Goal: Task Accomplishment & Management: Complete application form

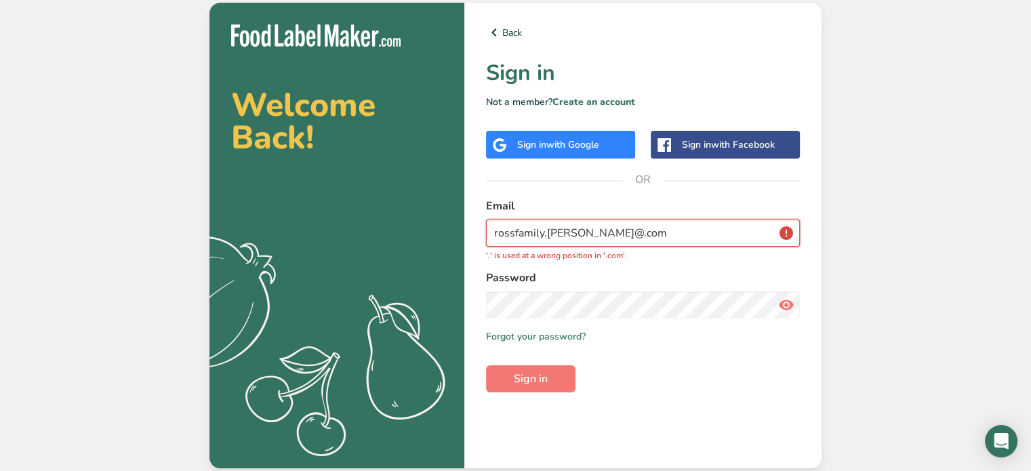
click at [597, 231] on input "rossfamily.[PERSON_NAME]@.com" at bounding box center [643, 233] width 314 height 27
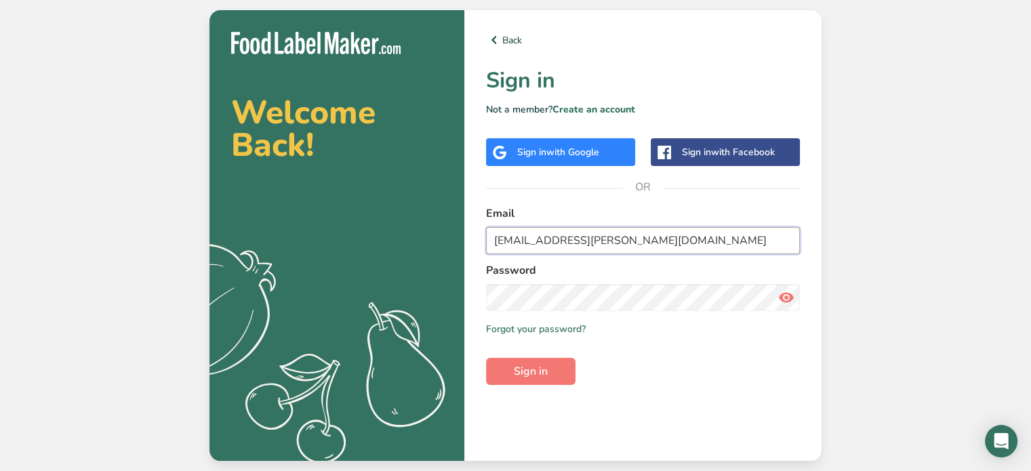
click at [597, 237] on input "[EMAIL_ADDRESS][PERSON_NAME][DOMAIN_NAME]" at bounding box center [643, 240] width 314 height 27
type input "[EMAIL_ADDRESS][PERSON_NAME][DOMAIN_NAME]"
click at [486, 358] on button "Sign in" at bounding box center [530, 371] width 89 height 27
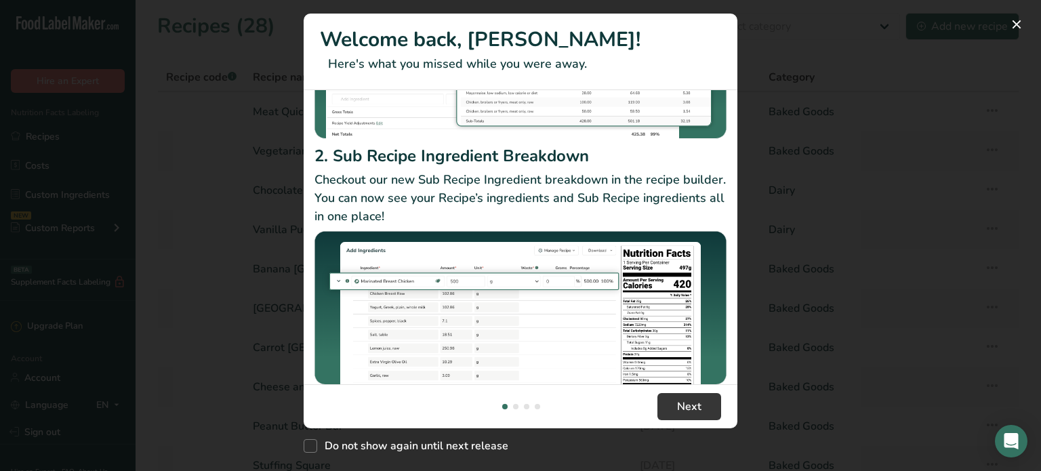
scroll to position [230, 0]
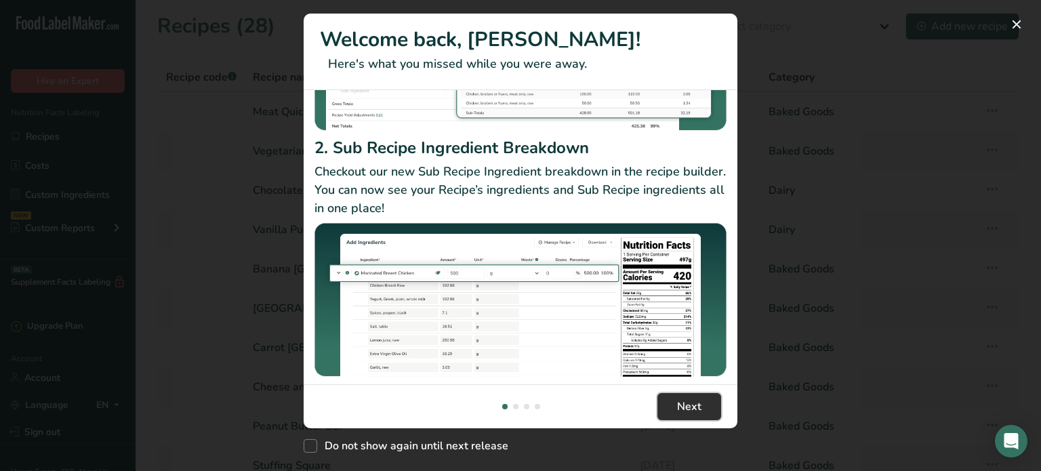
click at [683, 404] on span "Next" at bounding box center [689, 407] width 24 height 16
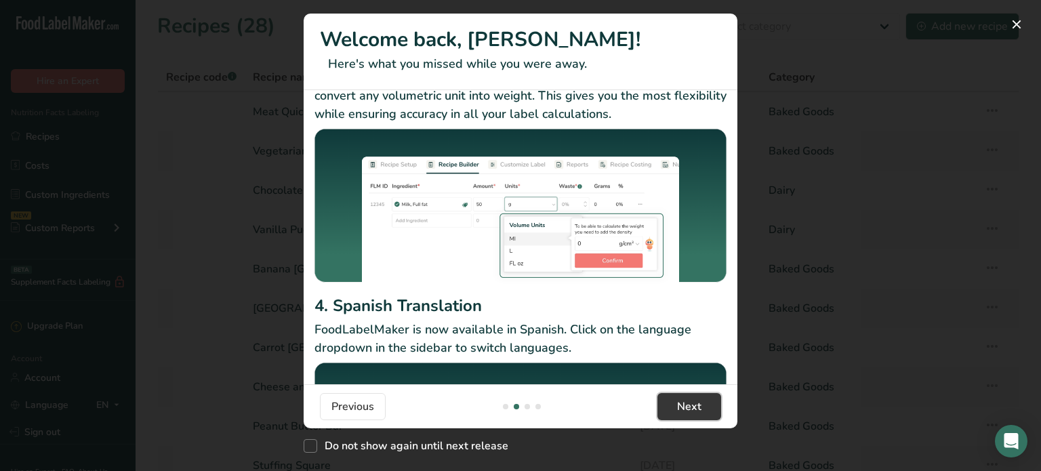
scroll to position [199, 0]
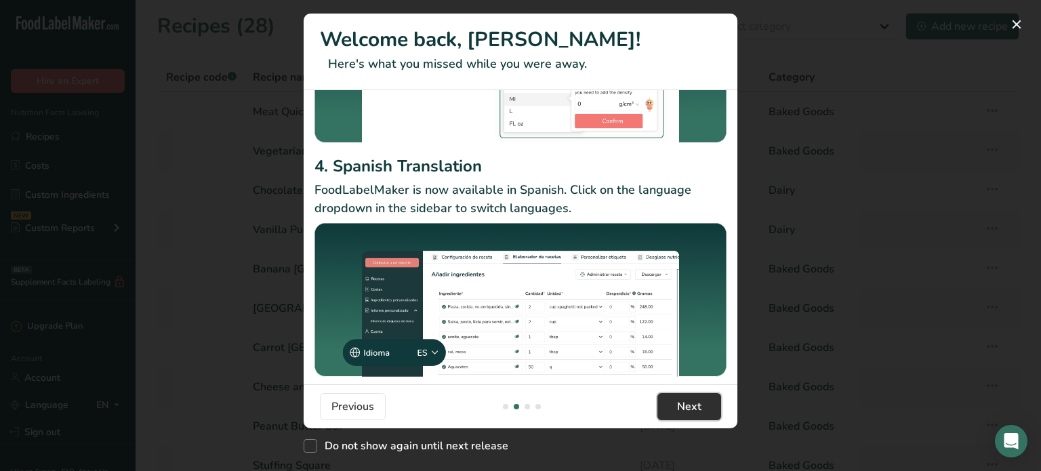
click at [684, 407] on span "Next" at bounding box center [689, 407] width 24 height 16
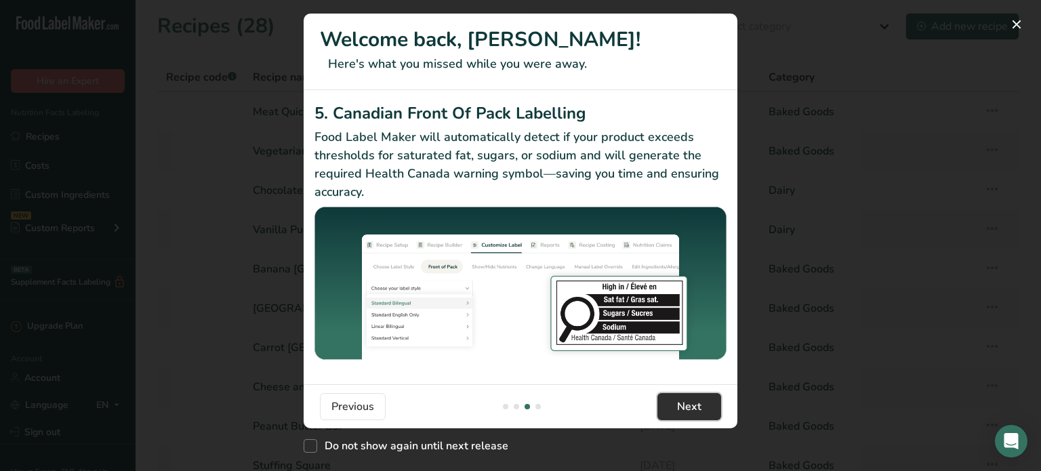
click at [689, 405] on span "Next" at bounding box center [689, 407] width 24 height 16
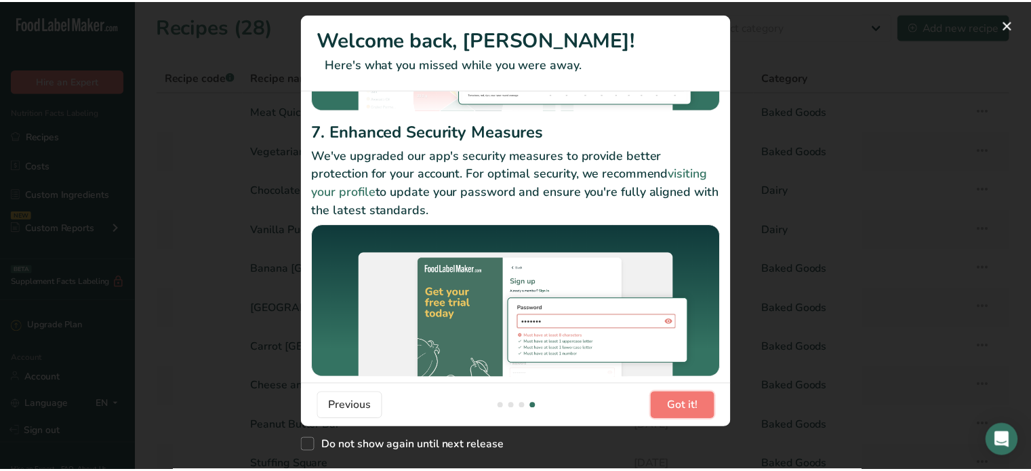
scroll to position [216, 0]
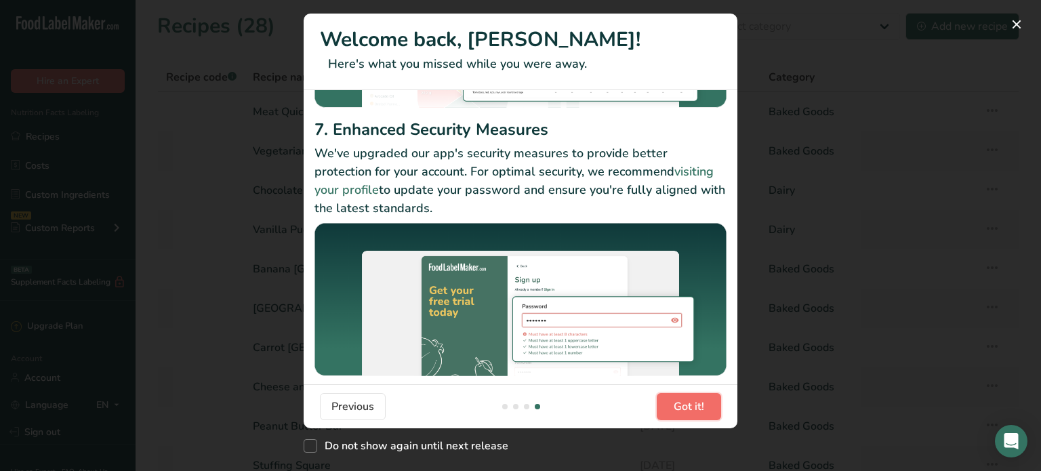
click at [696, 399] on span "Got it!" at bounding box center [689, 407] width 31 height 16
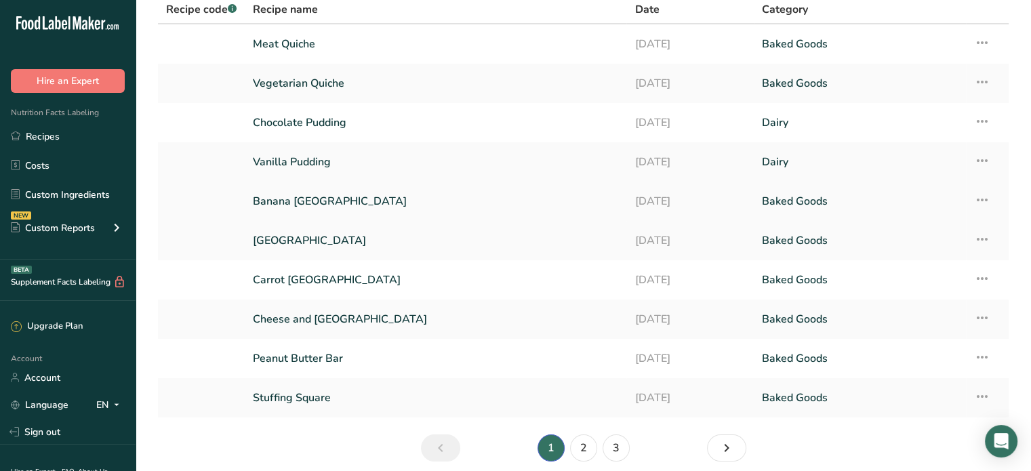
scroll to position [0, 0]
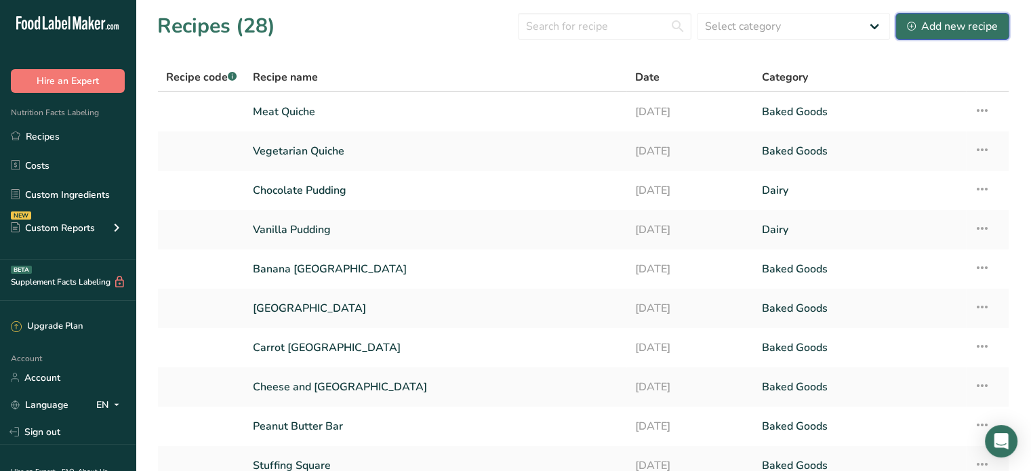
drag, startPoint x: 946, startPoint y: 24, endPoint x: 895, endPoint y: 57, distance: 61.3
click at [946, 24] on div "Add new recipe" at bounding box center [952, 26] width 91 height 16
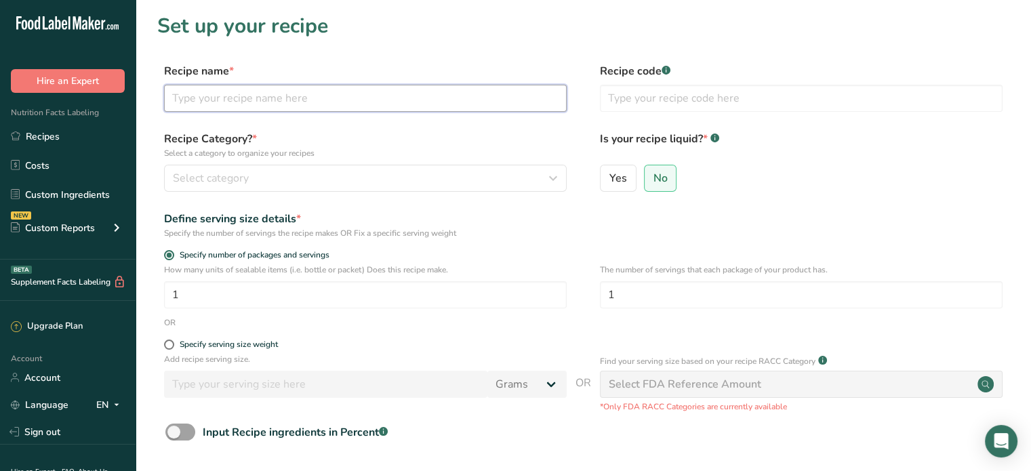
click at [304, 104] on input "text" at bounding box center [365, 98] width 403 height 27
type input "[PERSON_NAME]"
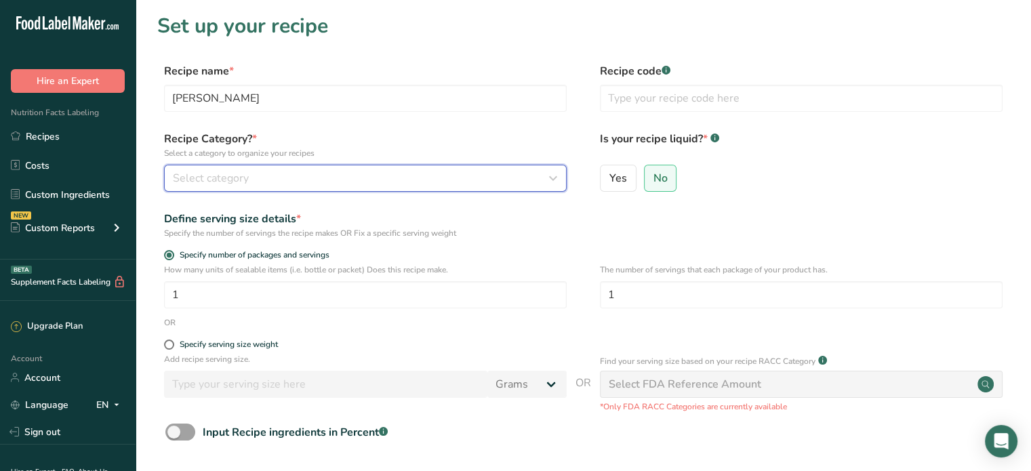
click at [407, 176] on div "Select category" at bounding box center [361, 178] width 377 height 16
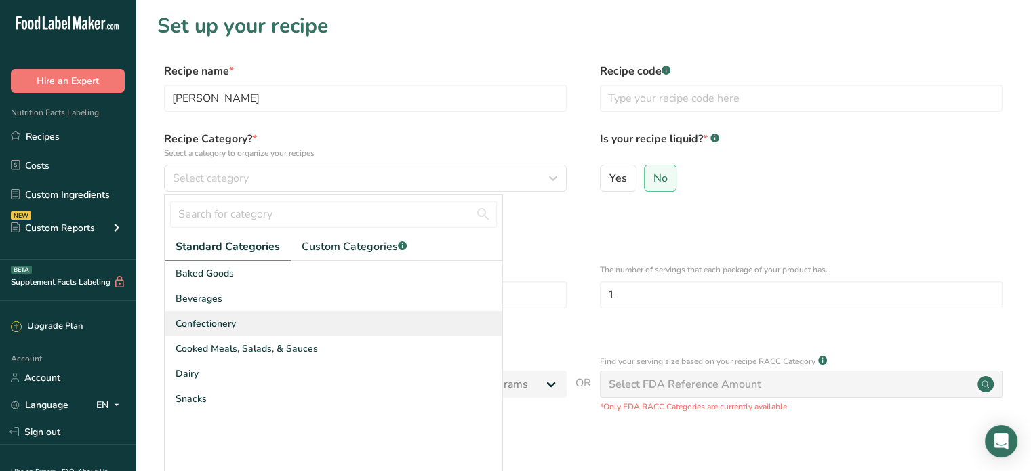
click at [207, 322] on span "Confectionery" at bounding box center [206, 324] width 60 height 14
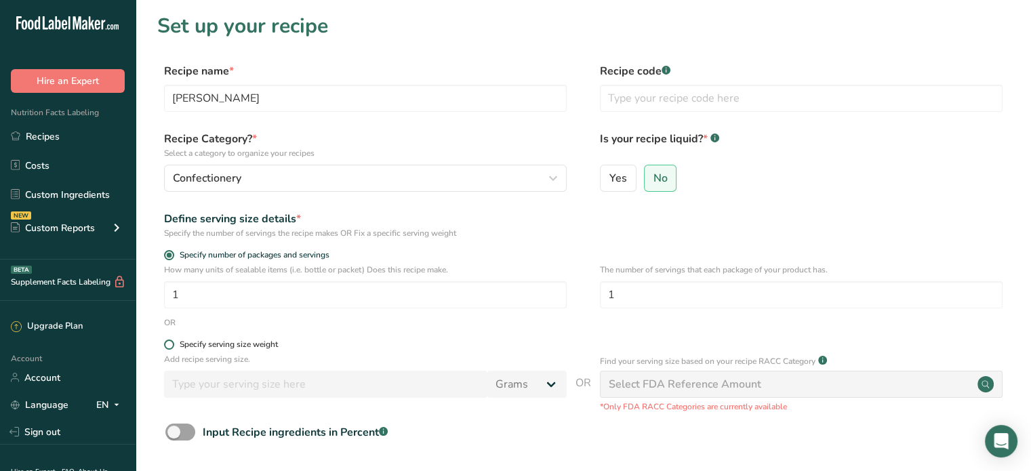
click at [170, 344] on span at bounding box center [169, 345] width 10 height 10
click at [170, 344] on input "Specify serving size weight" at bounding box center [168, 344] width 9 height 9
radio input "true"
radio input "false"
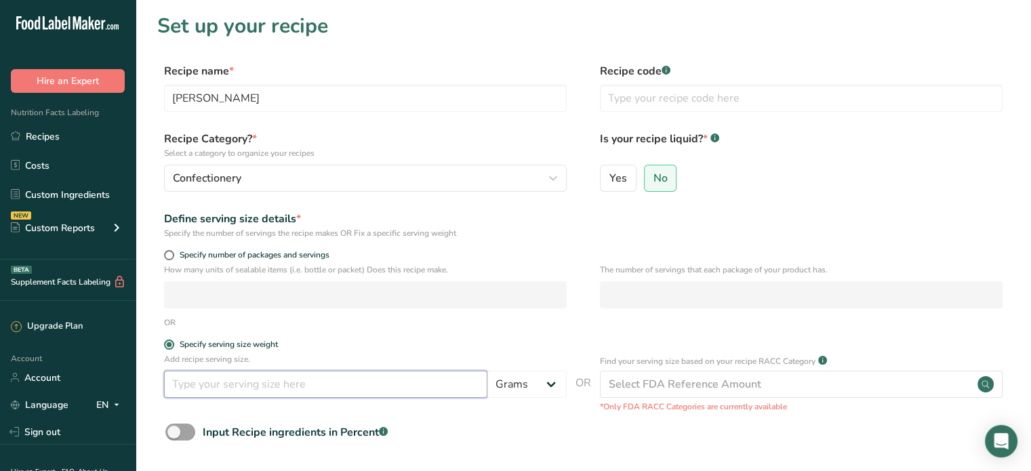
click at [203, 386] on input "number" at bounding box center [325, 384] width 323 height 27
type input "100"
click at [241, 98] on input "[PERSON_NAME]" at bounding box center [365, 98] width 403 height 27
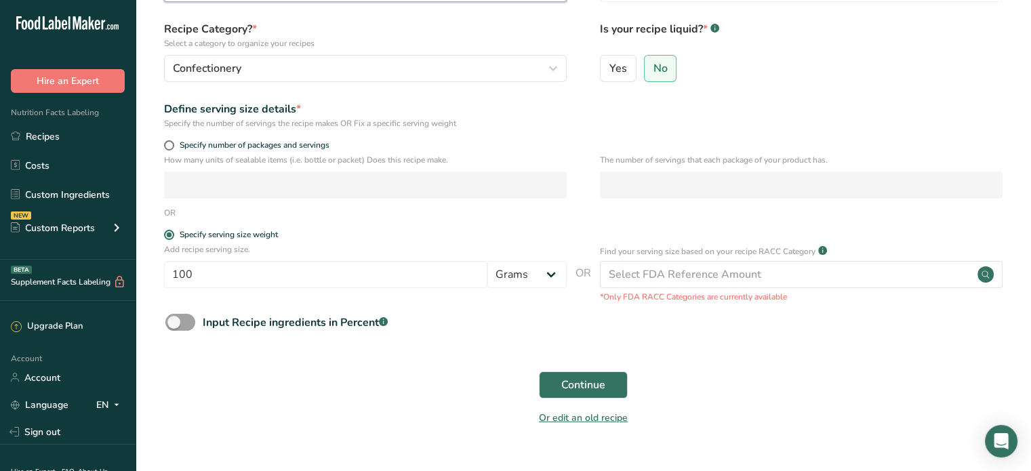
scroll to position [138, 0]
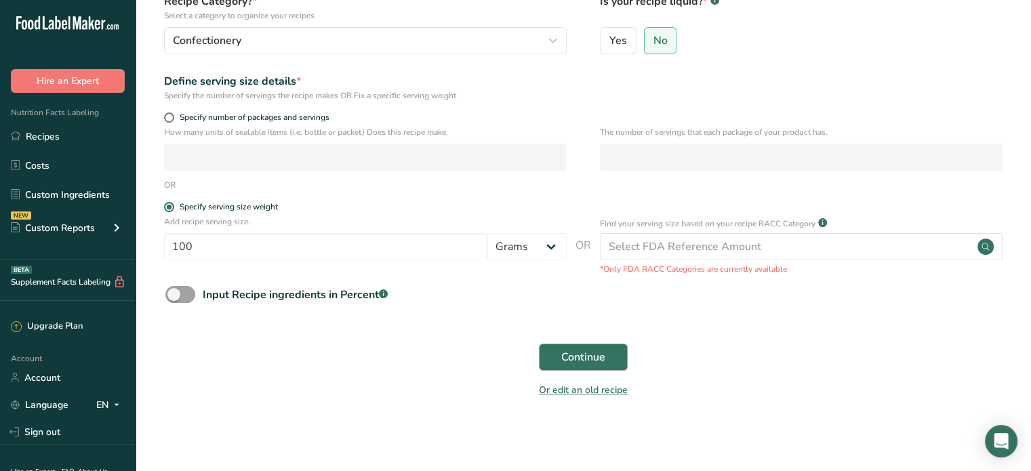
type input "[PERSON_NAME]"
click at [591, 353] on span "Continue" at bounding box center [583, 357] width 44 height 16
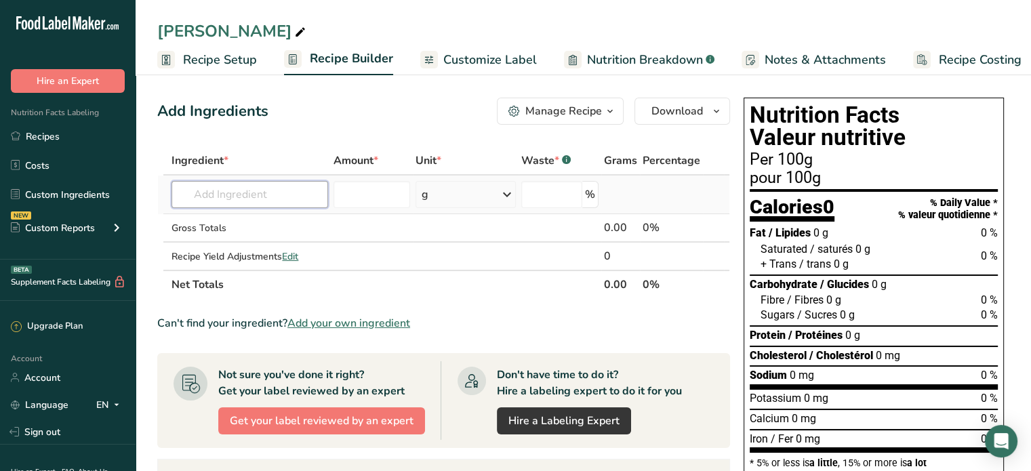
click at [254, 195] on input "text" at bounding box center [250, 194] width 156 height 27
click at [238, 193] on input "text" at bounding box center [250, 194] width 156 height 27
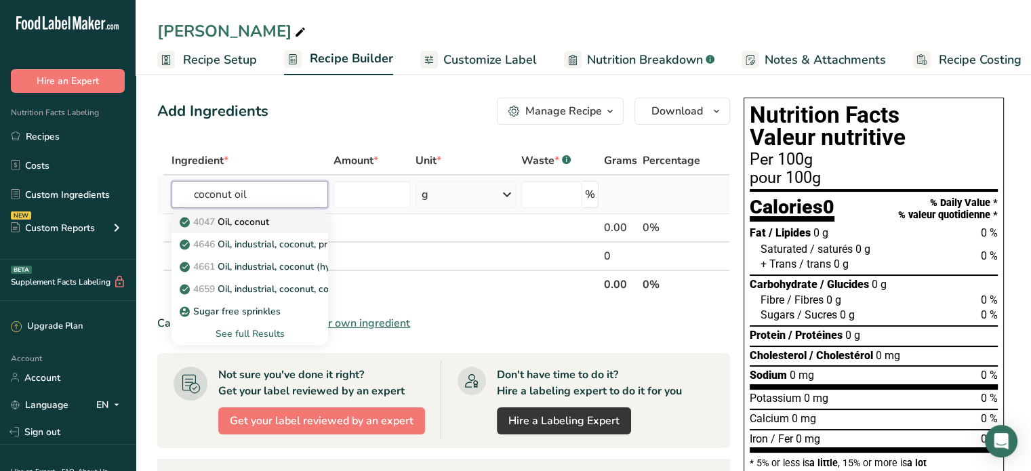
type input "coconut oil"
click at [257, 220] on p "4047 Oil, coconut" at bounding box center [225, 222] width 87 height 14
type input "Oil, coconut"
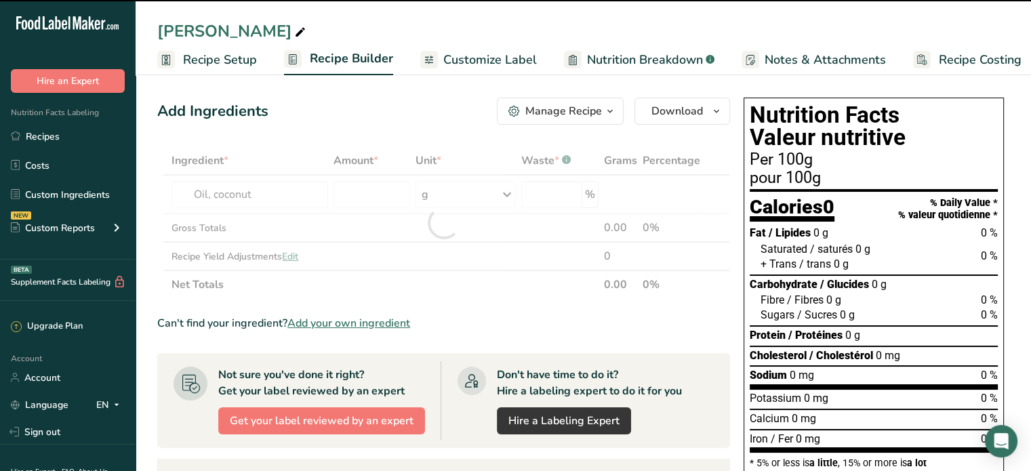
type input "0"
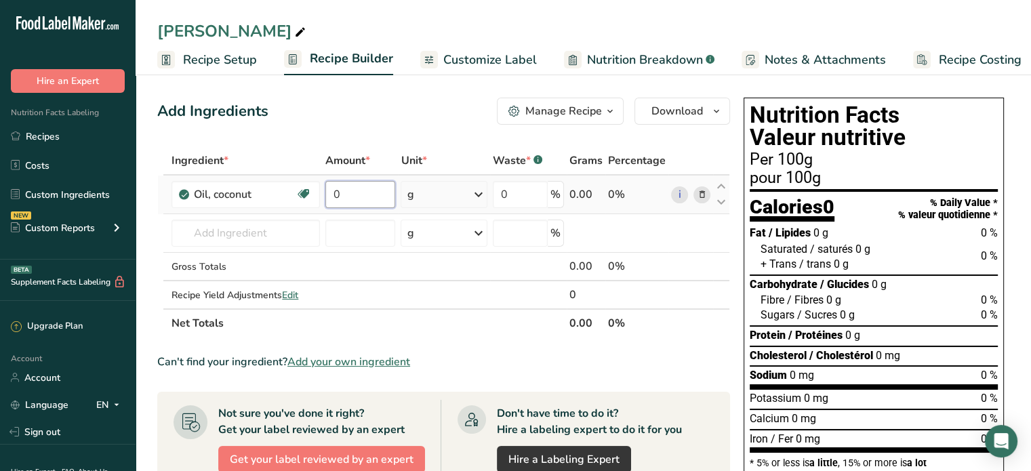
drag, startPoint x: 340, startPoint y: 187, endPoint x: 323, endPoint y: 193, distance: 18.7
click at [323, 193] on td "0" at bounding box center [360, 195] width 75 height 39
type input "1500"
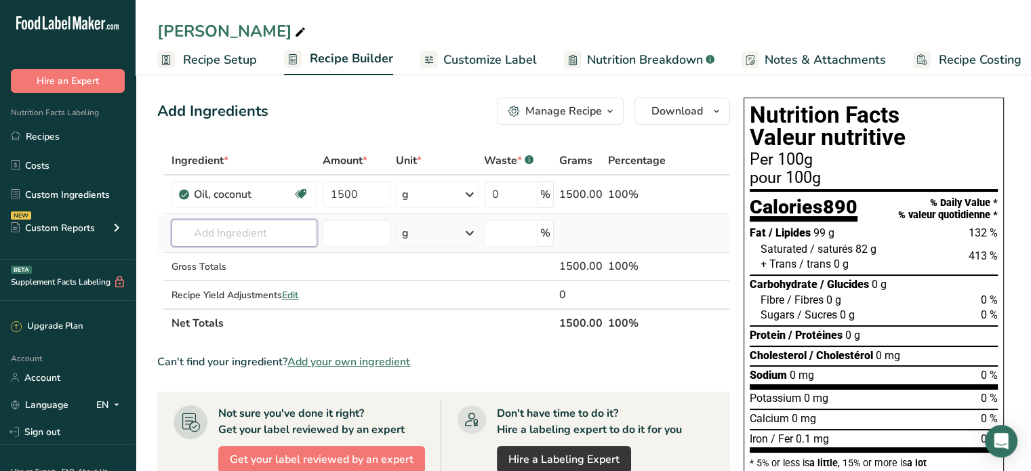
click at [287, 232] on input "text" at bounding box center [244, 233] width 145 height 27
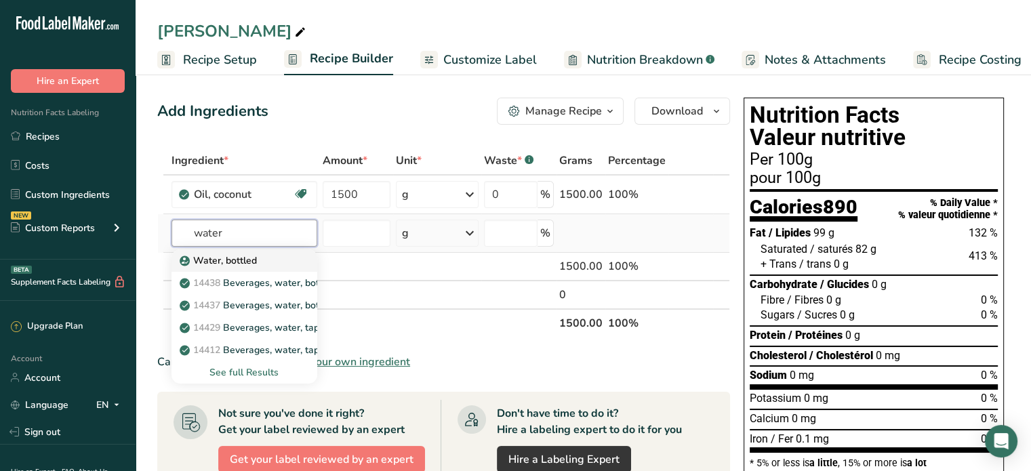
type input "water"
click at [252, 260] on p "Water, bottled" at bounding box center [219, 261] width 75 height 14
type input "Water, bottled"
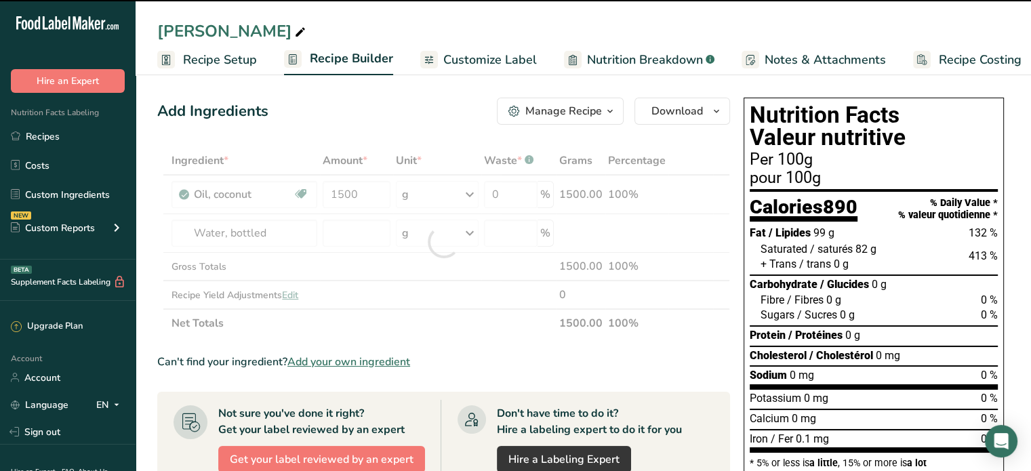
type input "0"
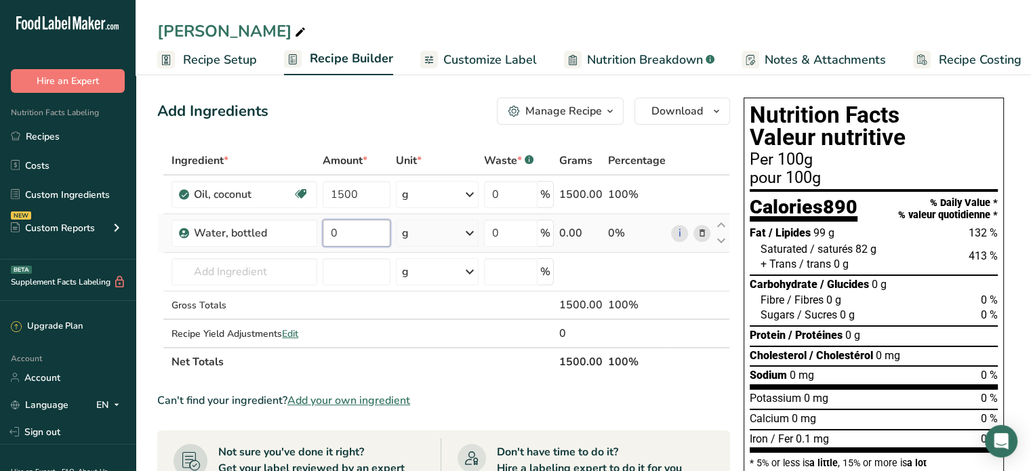
click at [355, 228] on input "0" at bounding box center [357, 233] width 68 height 27
type input "600"
click at [206, 268] on div "Ingredient * Amount * Unit * Waste * .a-a{fill:#347362;}.b-a{fill:#fff;} Grams …" at bounding box center [443, 261] width 573 height 230
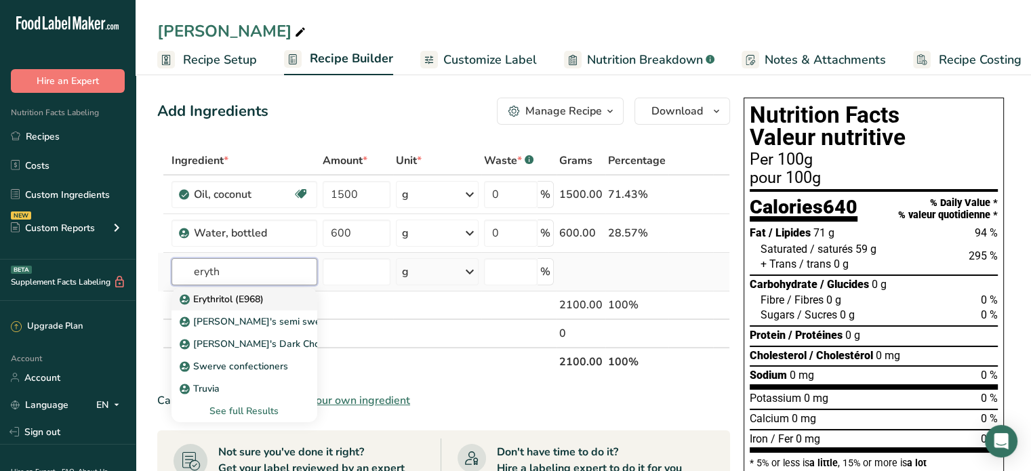
type input "eryth"
click at [222, 300] on p "Erythritol (E968)" at bounding box center [222, 299] width 81 height 14
type input "Erythritol (E968)"
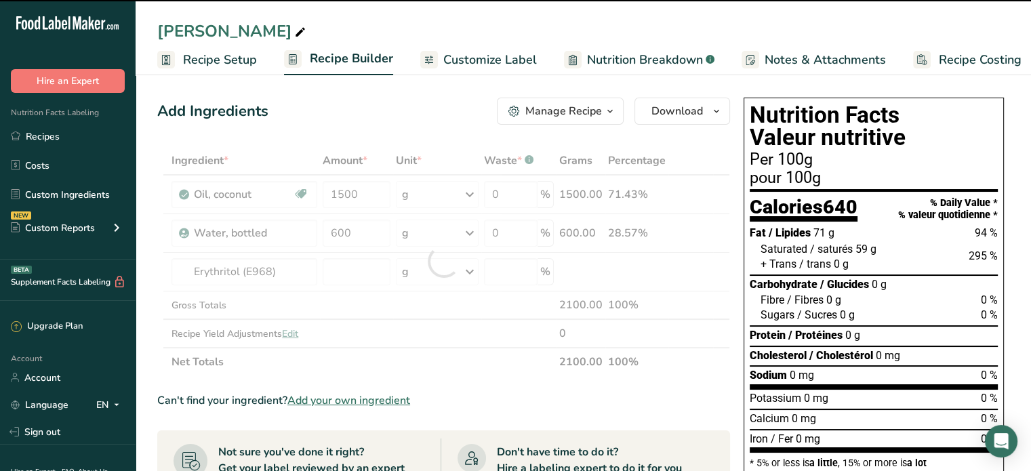
type input "0"
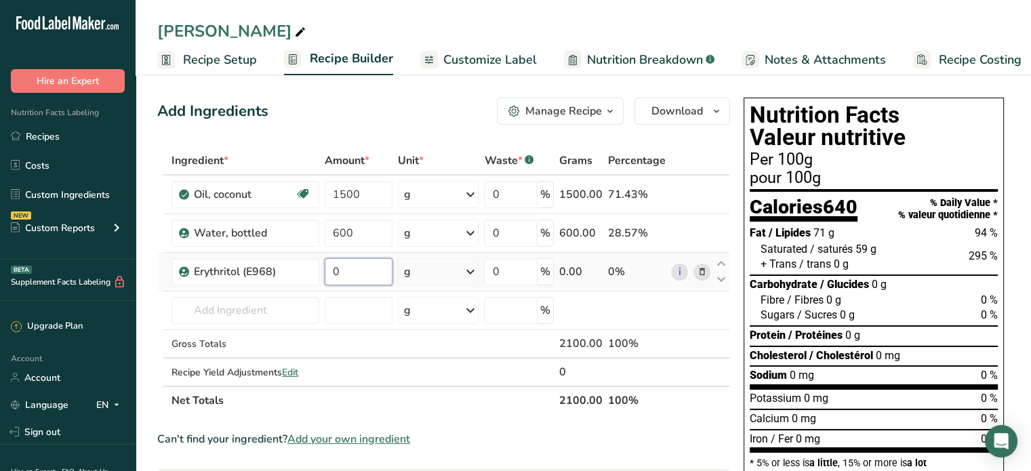
click at [349, 270] on input "0" at bounding box center [359, 271] width 68 height 27
type input "1775"
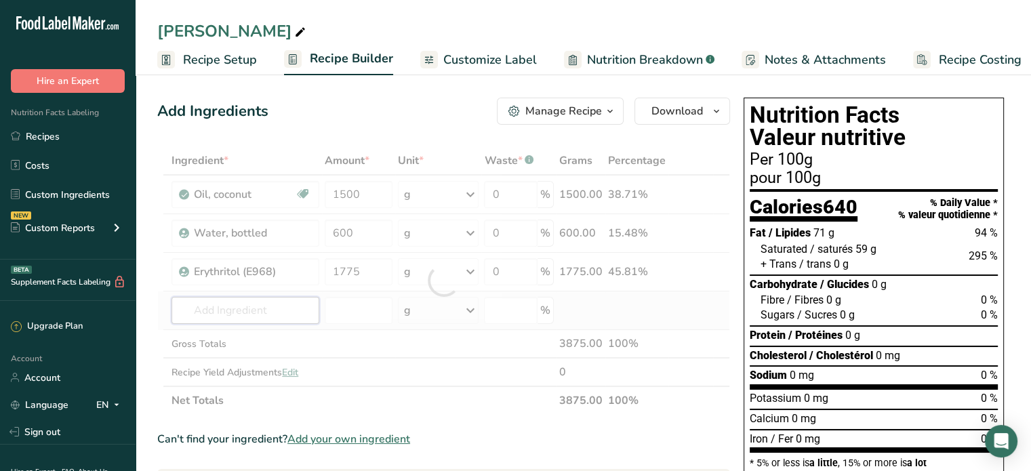
click at [255, 308] on div "Ingredient * Amount * Unit * Waste * .a-a{fill:#347362;}.b-a{fill:#fff;} Grams …" at bounding box center [443, 280] width 573 height 268
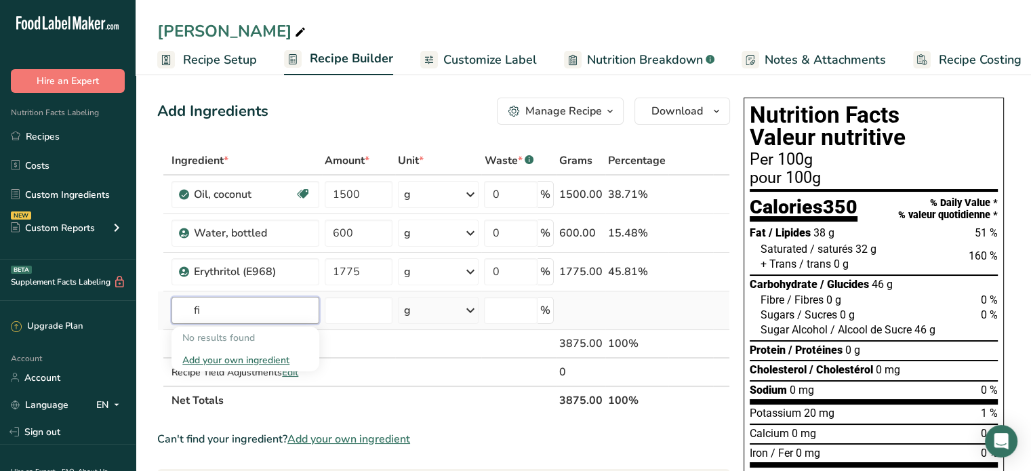
type input "f"
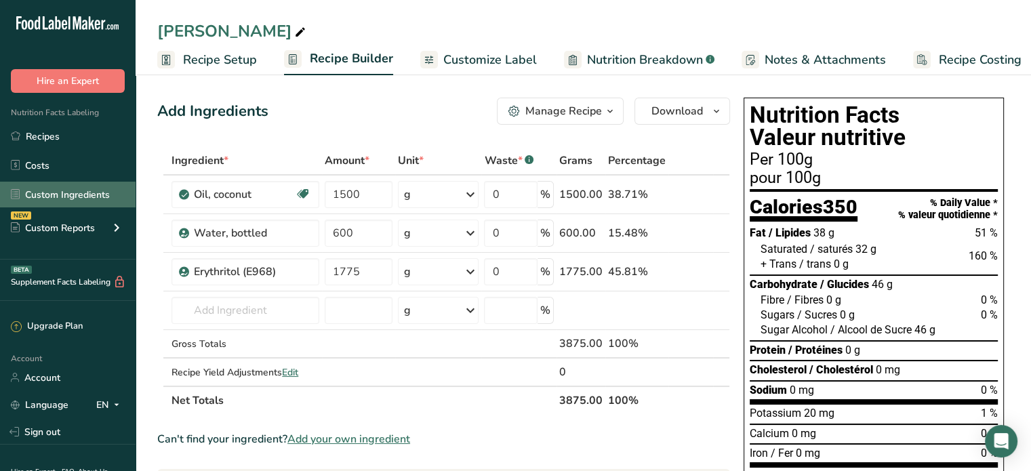
click at [63, 193] on link "Custom Ingredients" at bounding box center [68, 195] width 136 height 26
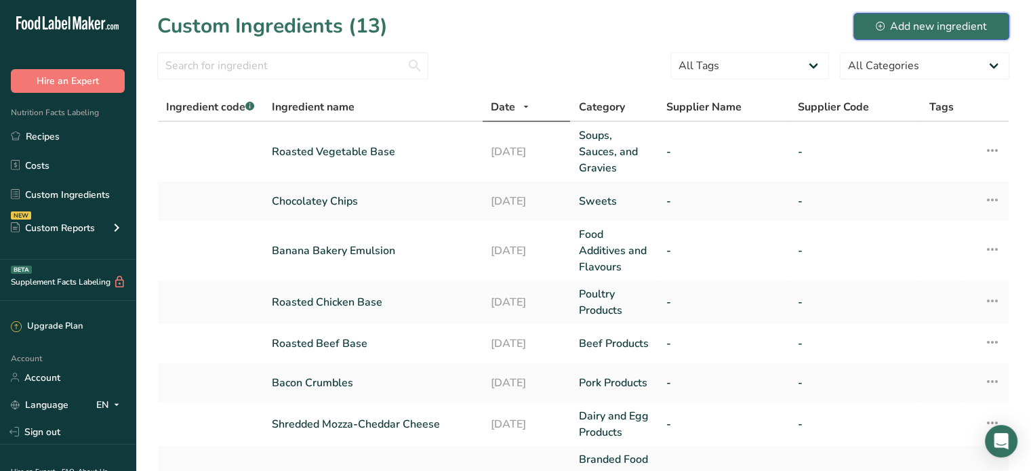
click at [938, 22] on div "Add new ingredient" at bounding box center [931, 26] width 111 height 16
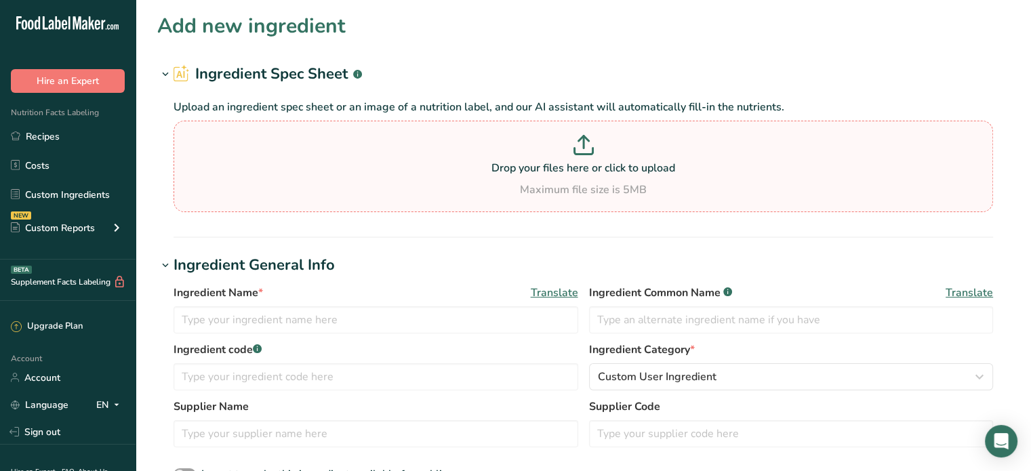
click at [607, 158] on p at bounding box center [583, 147] width 813 height 25
click at [607, 158] on input "Drop your files here or click to upload Maximum file size is 5MB" at bounding box center [584, 167] width 820 height 92
type input "C:\fakepath\3. Typical Nutritional Profile_FiberSMART TP90.pdf"
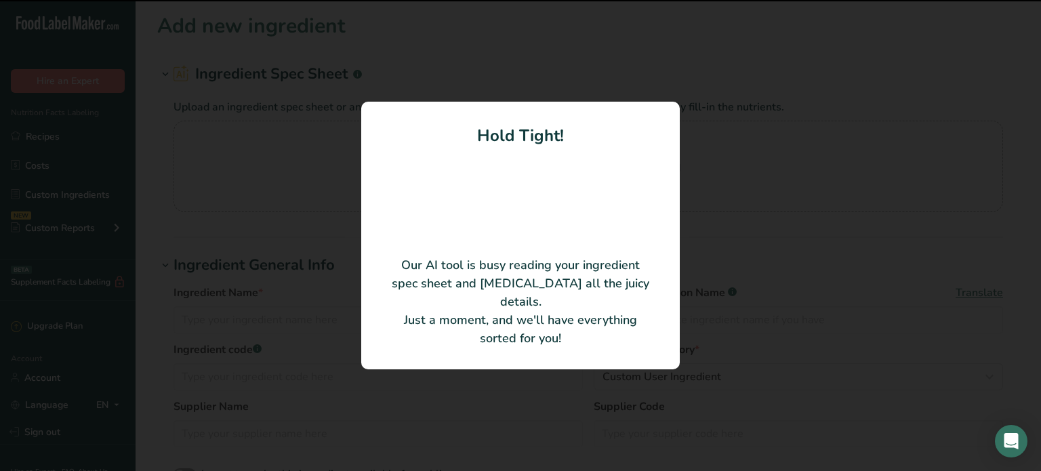
type input "FiberSMART TP90"
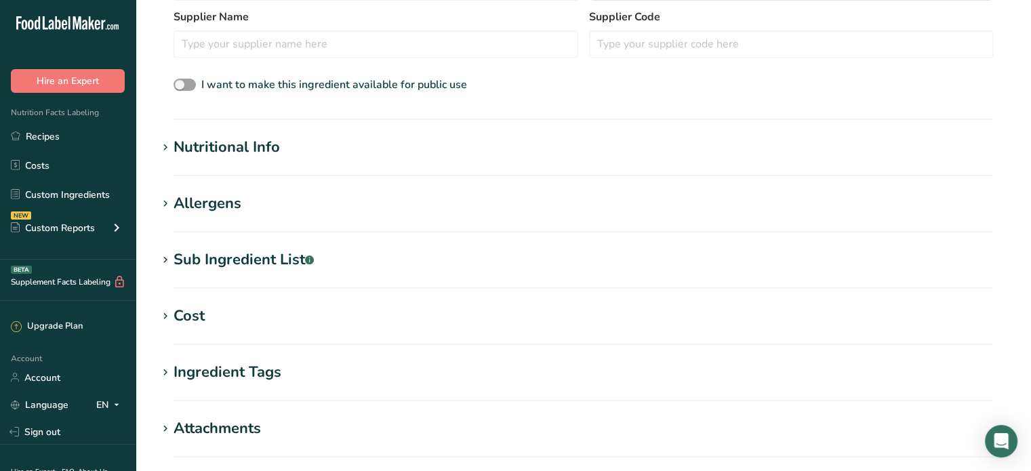
scroll to position [339, 0]
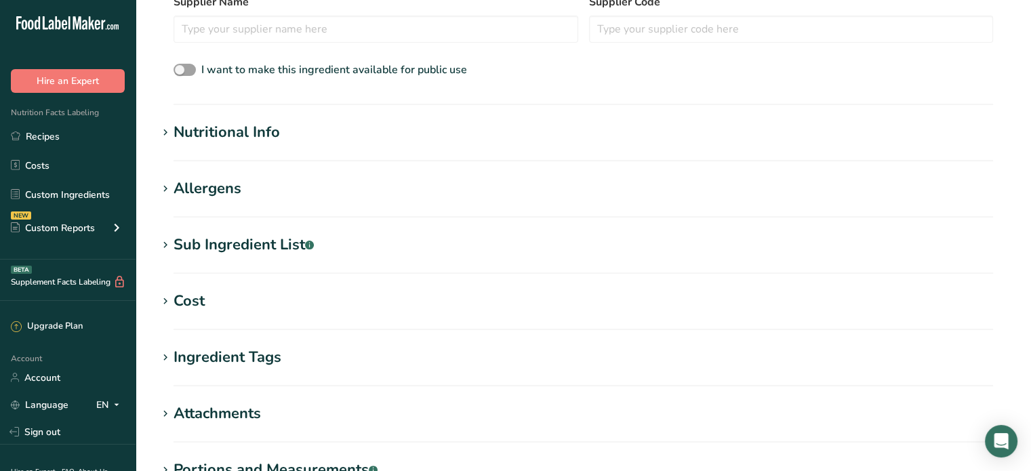
click at [247, 135] on div "Nutritional Info" at bounding box center [227, 132] width 106 height 22
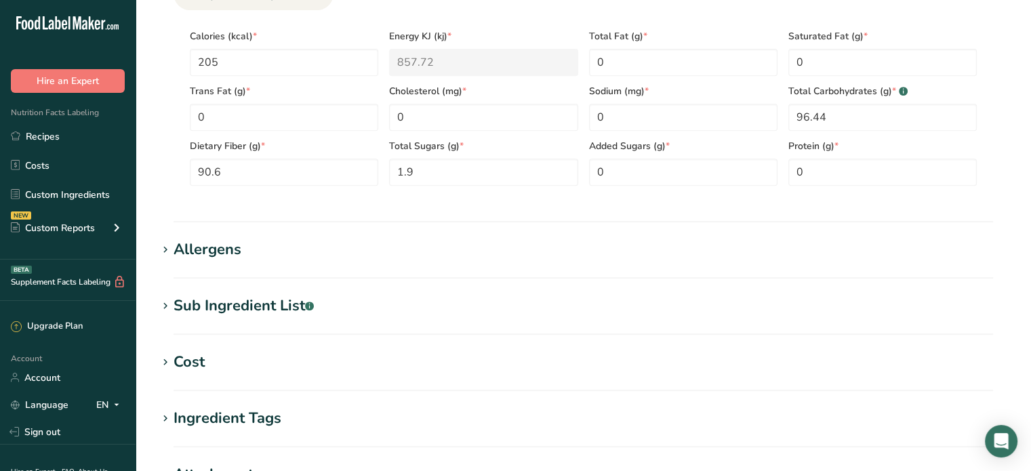
scroll to position [610, 0]
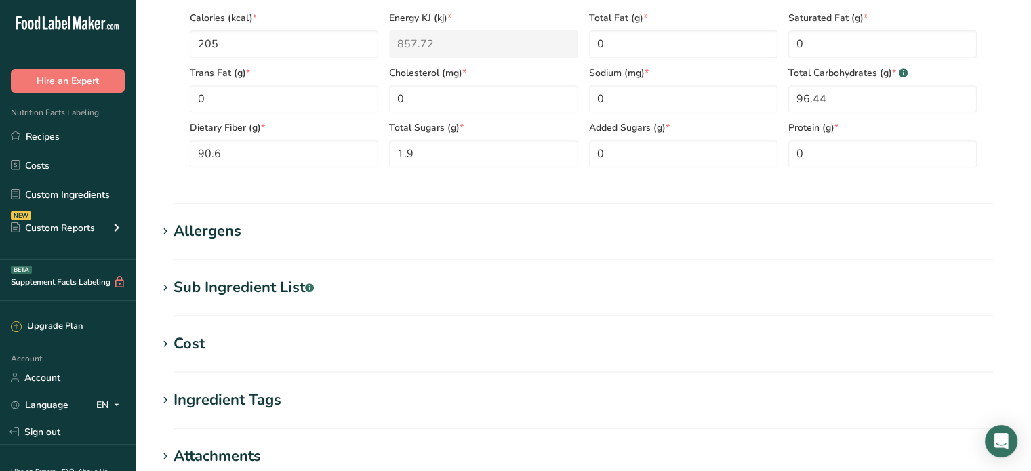
click at [189, 228] on div "Allergens" at bounding box center [208, 231] width 68 height 22
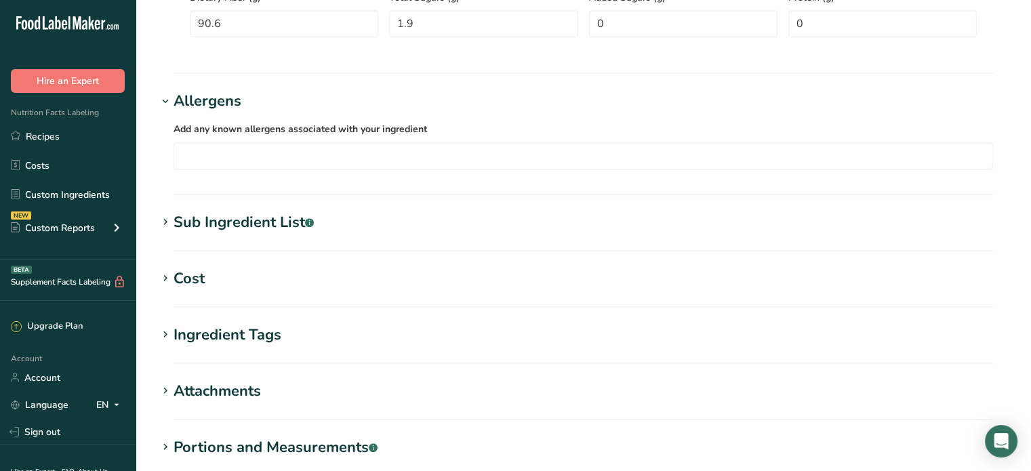
scroll to position [746, 0]
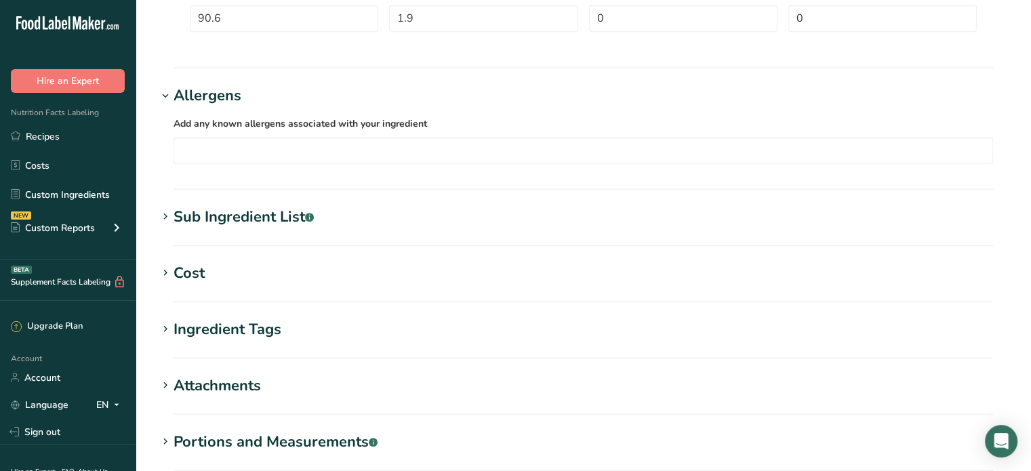
click at [260, 219] on div "Sub Ingredient List .a-a{fill:#347362;}.b-a{fill:#fff;}" at bounding box center [244, 217] width 140 height 22
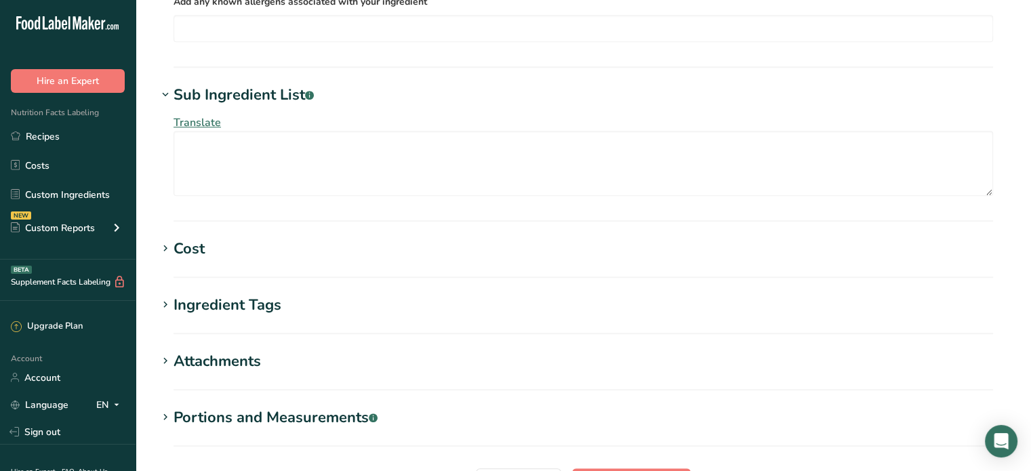
scroll to position [881, 0]
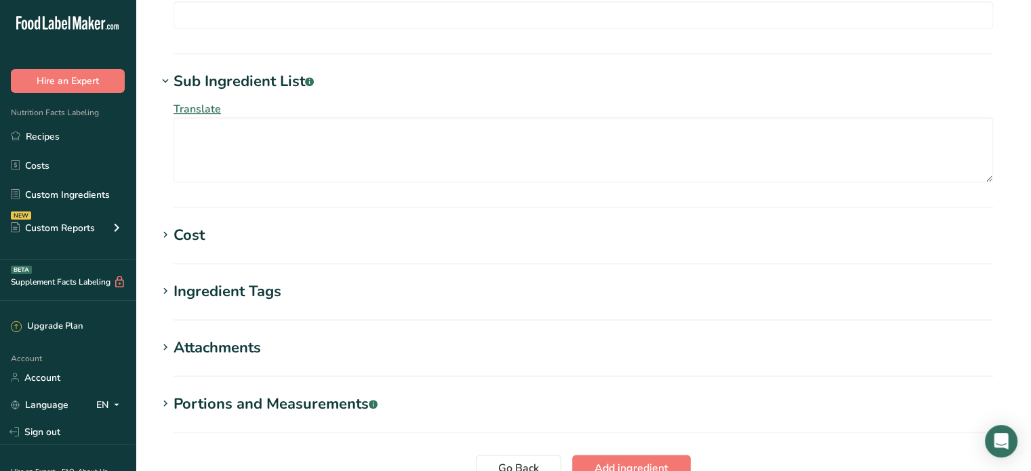
click at [187, 232] on div "Cost" at bounding box center [189, 235] width 31 height 22
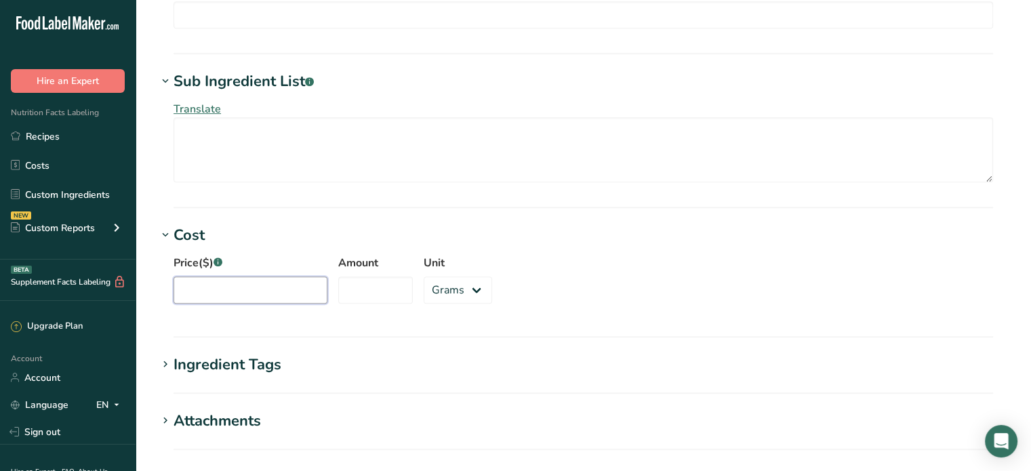
click at [239, 285] on input "Price($) .a-a{fill:#347362;}.b-a{fill:#fff;}" at bounding box center [251, 290] width 154 height 27
type input "7.25"
click at [388, 290] on input "Amount" at bounding box center [375, 290] width 75 height 27
type input "1000"
click at [397, 368] on h1 "Ingredient Tags" at bounding box center [583, 365] width 852 height 22
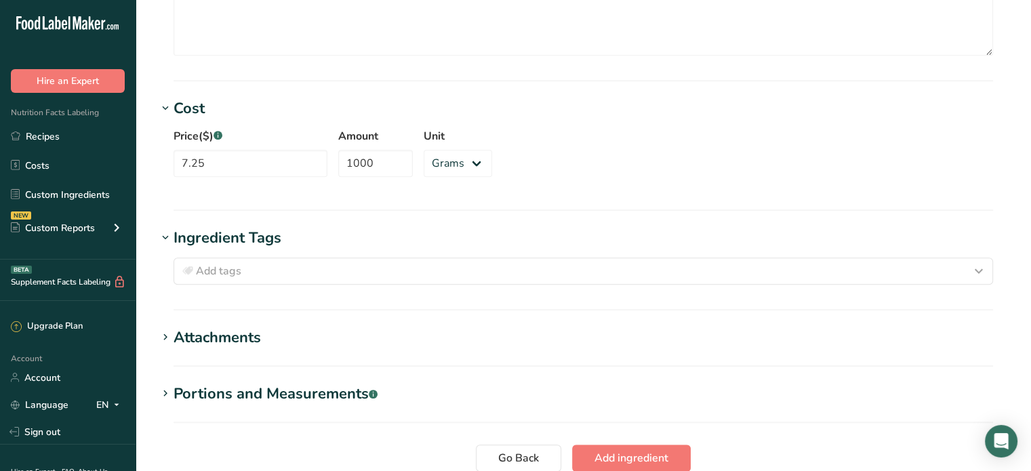
scroll to position [1123, 0]
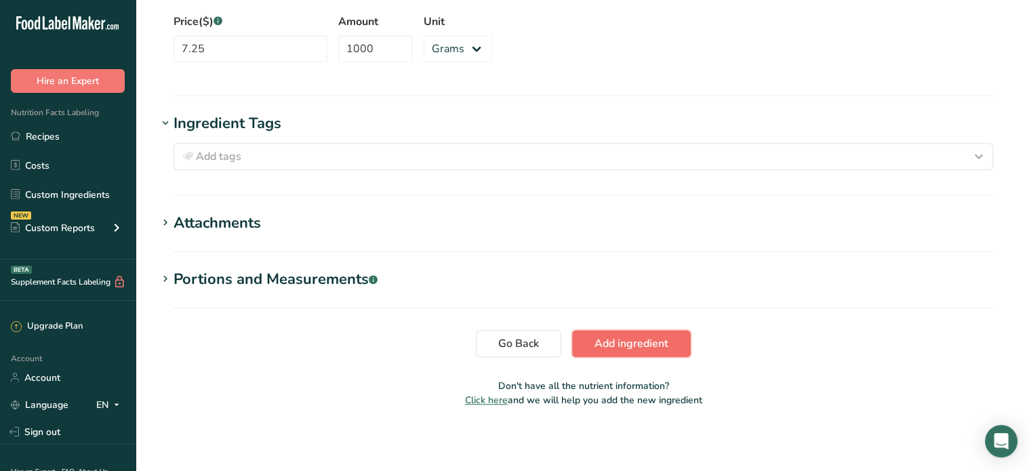
click at [624, 344] on span "Add ingredient" at bounding box center [632, 344] width 74 height 16
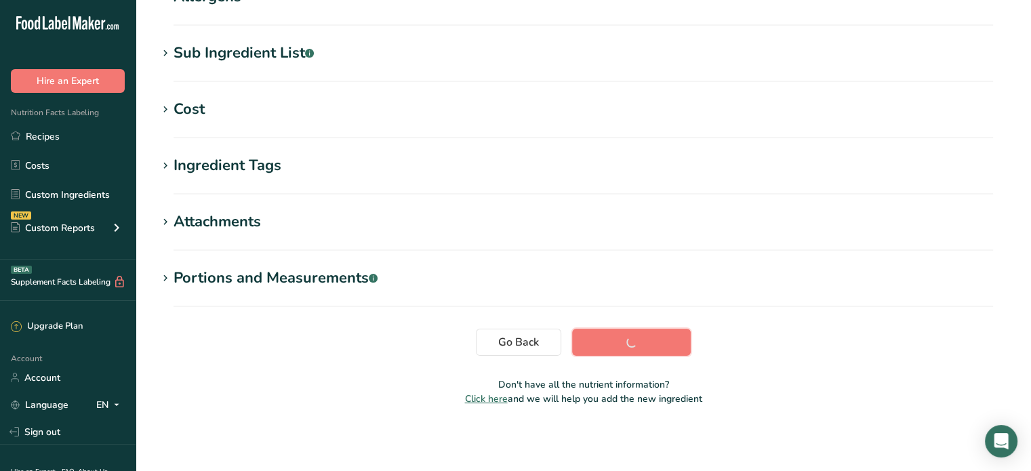
scroll to position [246, 0]
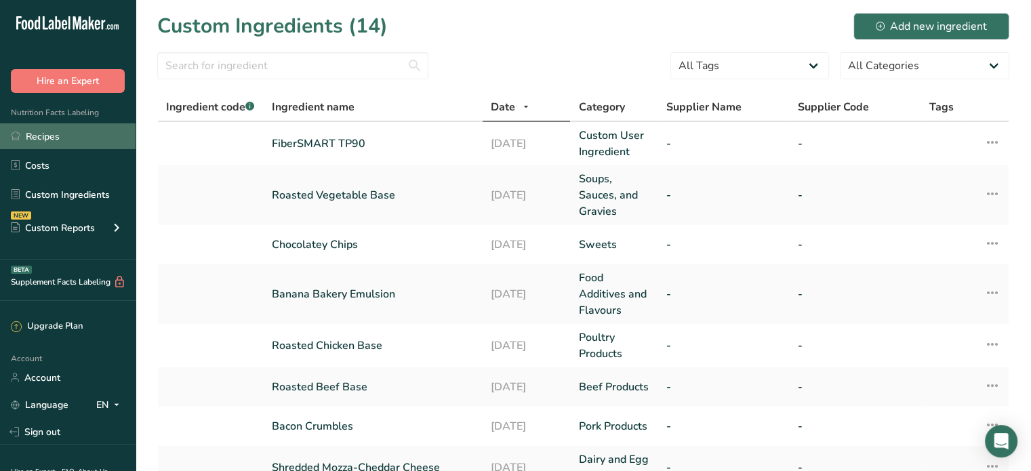
click at [35, 136] on link "Recipes" at bounding box center [68, 136] width 136 height 26
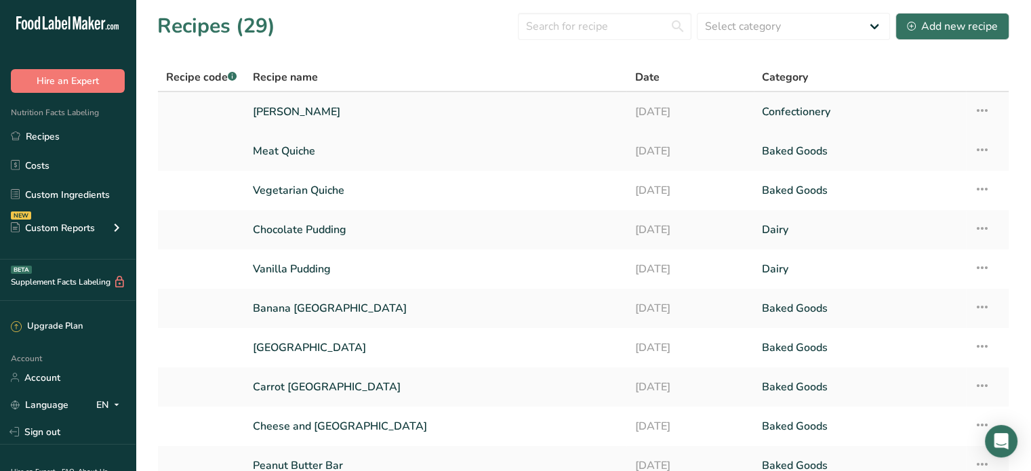
click at [287, 108] on link "[PERSON_NAME]" at bounding box center [435, 112] width 365 height 28
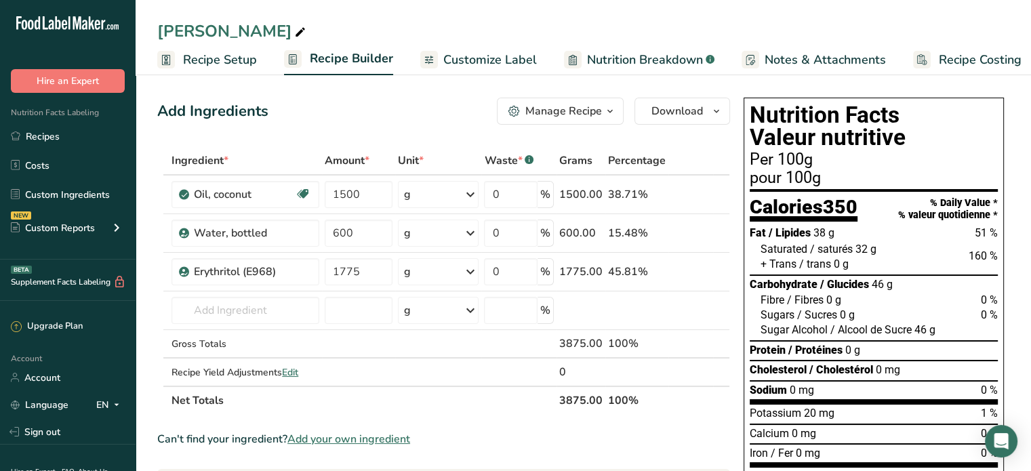
click at [292, 24] on span at bounding box center [300, 32] width 16 height 16
drag, startPoint x: 252, startPoint y: 27, endPoint x: 160, endPoint y: 26, distance: 92.2
click at [160, 26] on input "[PERSON_NAME]" at bounding box center [583, 31] width 852 height 24
type input "V"
type input "FS VSC 1.0"
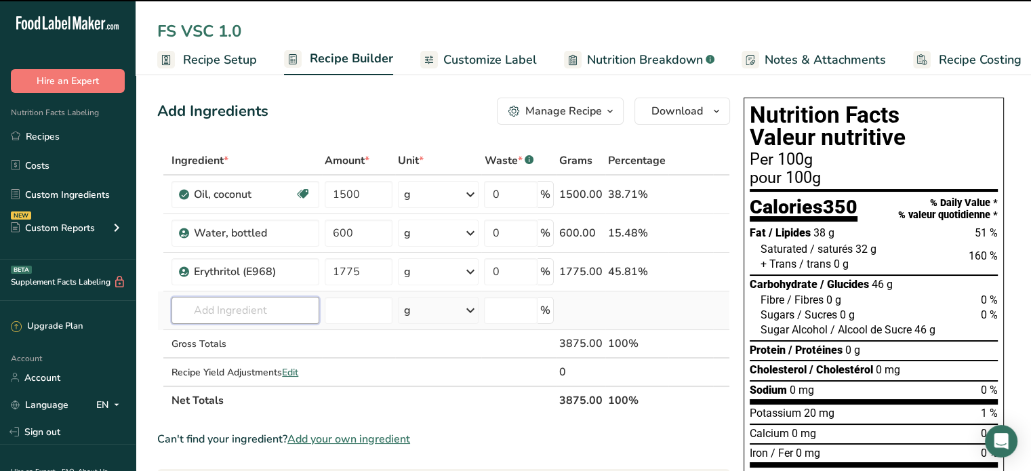
click at [236, 300] on input "text" at bounding box center [245, 310] width 147 height 27
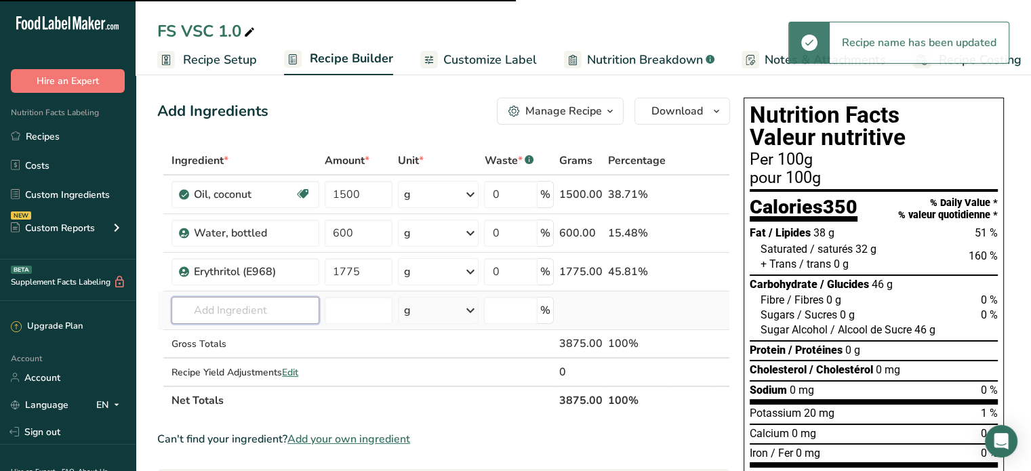
type input "f"
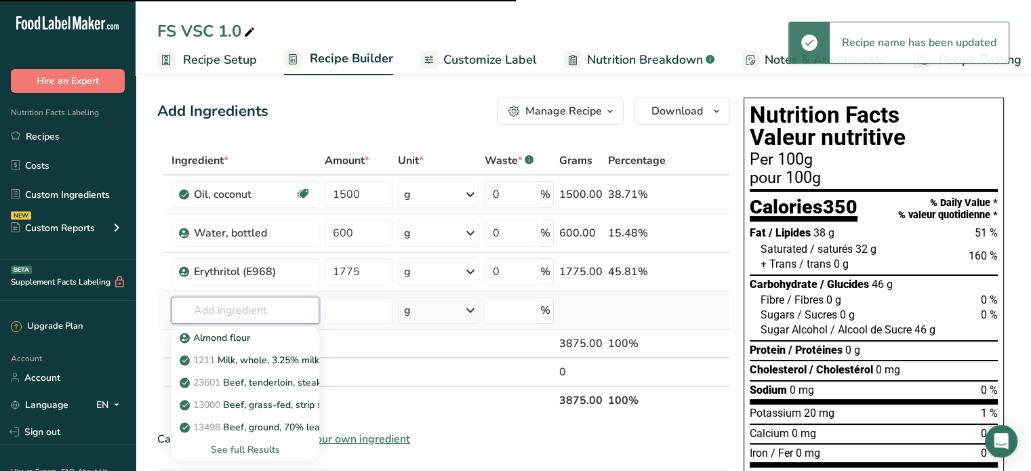
type input "i"
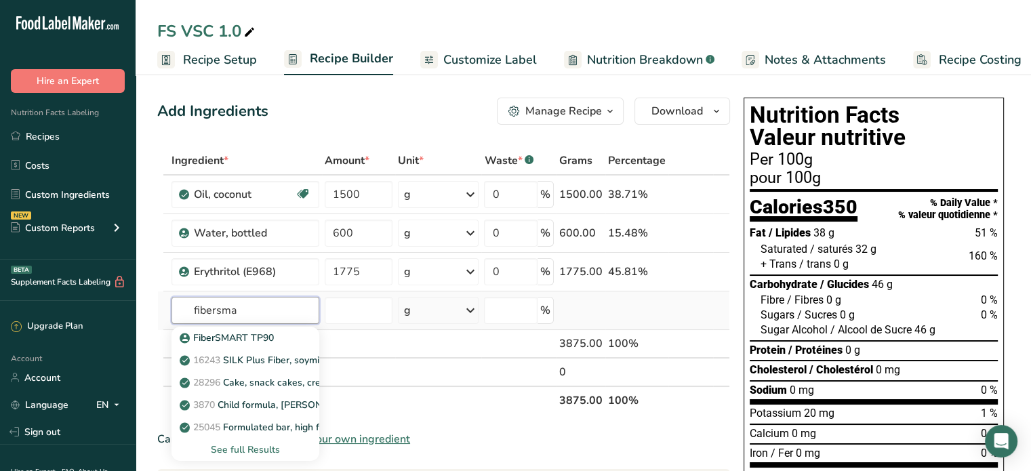
type input "fibersma"
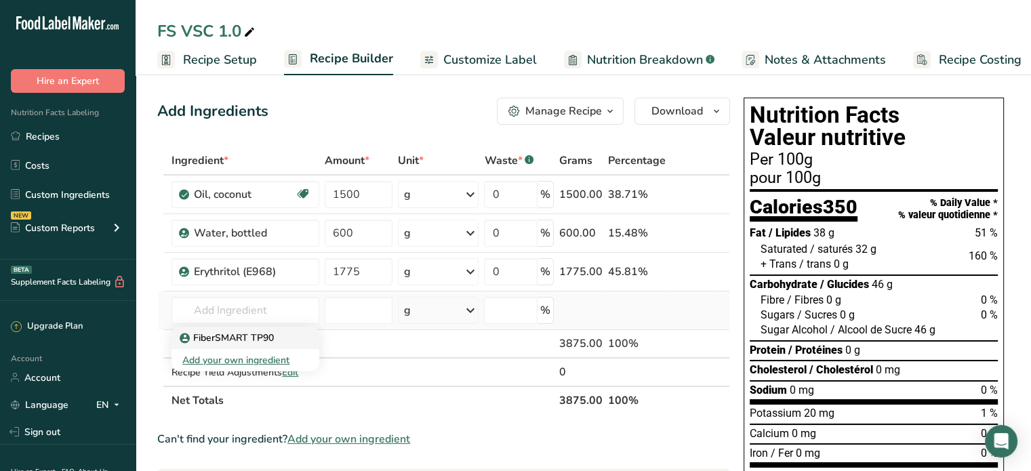
click at [235, 331] on p "FiberSMART TP90" at bounding box center [228, 338] width 92 height 14
type input "FiberSMART TP90"
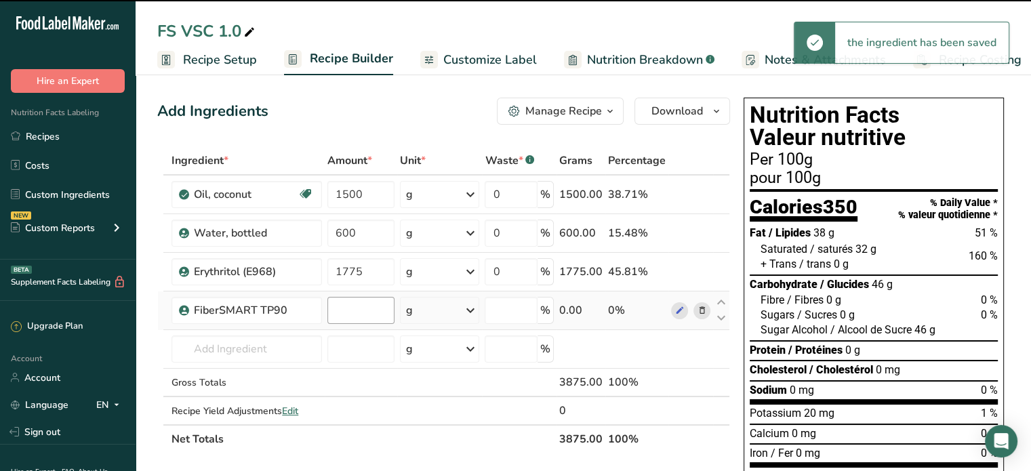
type input "0"
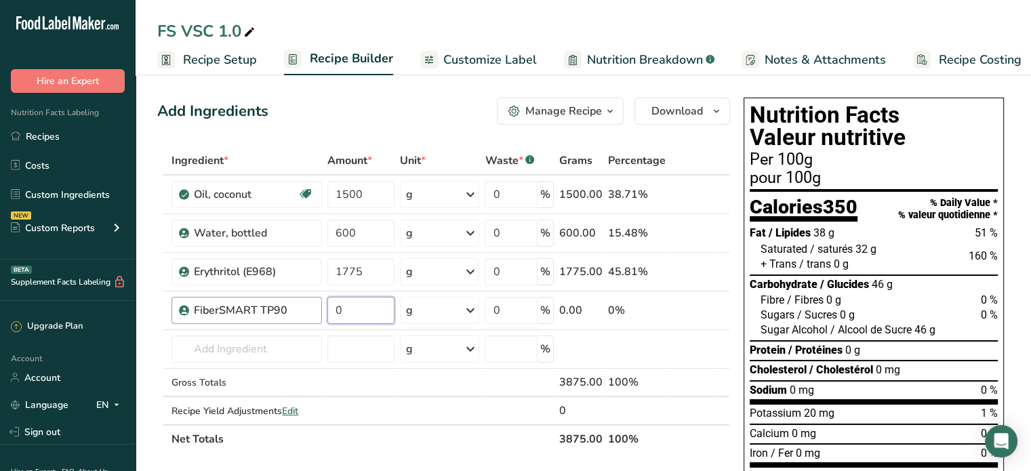
drag, startPoint x: 340, startPoint y: 309, endPoint x: 318, endPoint y: 311, distance: 22.5
click at [318, 311] on tr "FiberSMART TP90 0 g Weight Units g kg mg See more Volume Units l Volume units r…" at bounding box center [443, 311] width 571 height 39
type input "2535"
click at [430, 306] on div "Ingredient * Amount * Unit * Waste * .a-a{fill:#347362;}.b-a{fill:#fff;} Grams …" at bounding box center [443, 299] width 573 height 307
click at [243, 349] on input "text" at bounding box center [247, 349] width 150 height 27
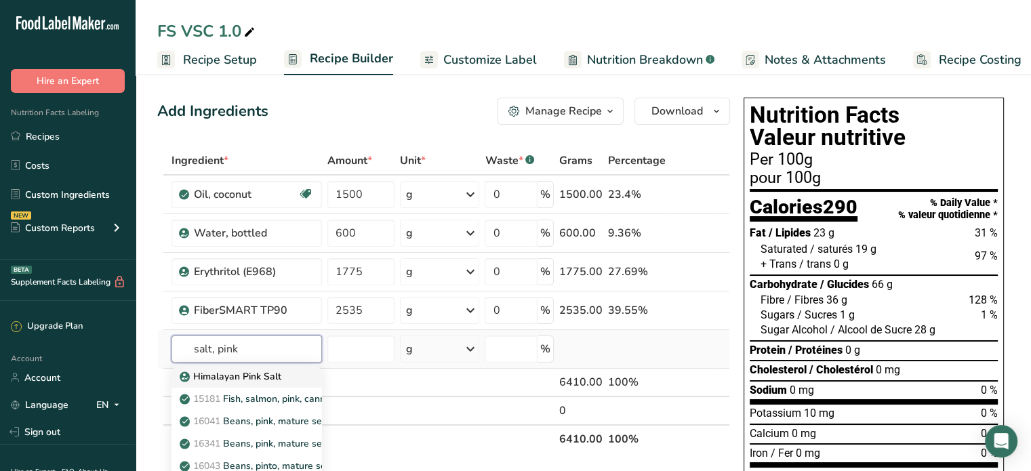
type input "salt, pink"
click at [264, 371] on p "Himalayan Pink Salt" at bounding box center [231, 376] width 99 height 14
type input "Himalayan Pink Salt"
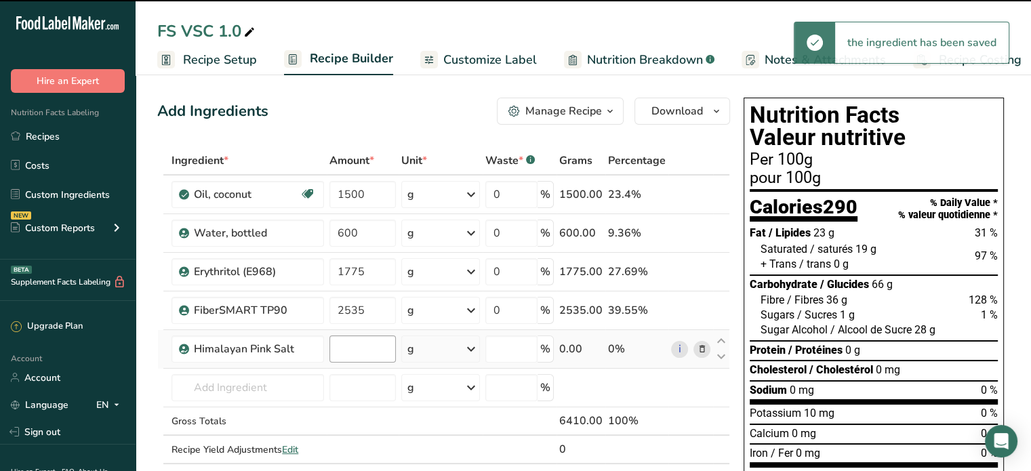
type input "0"
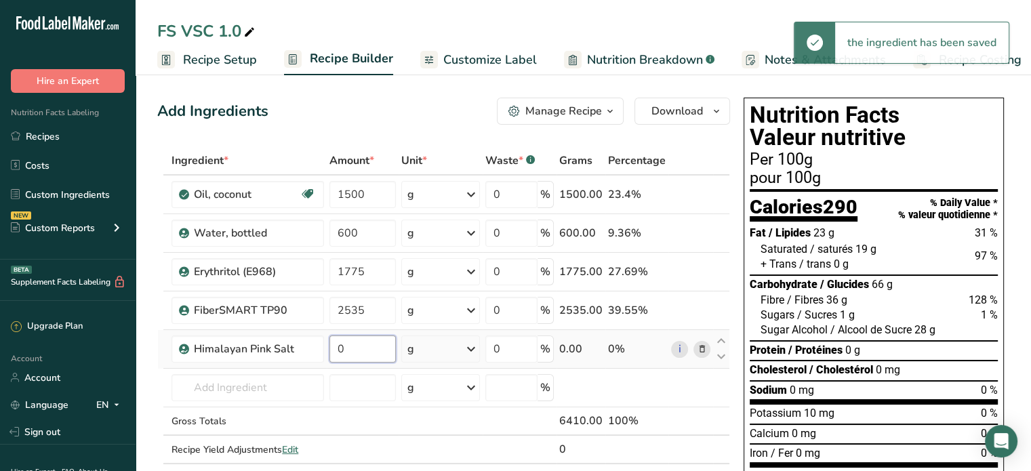
click at [356, 346] on input "0" at bounding box center [362, 349] width 66 height 27
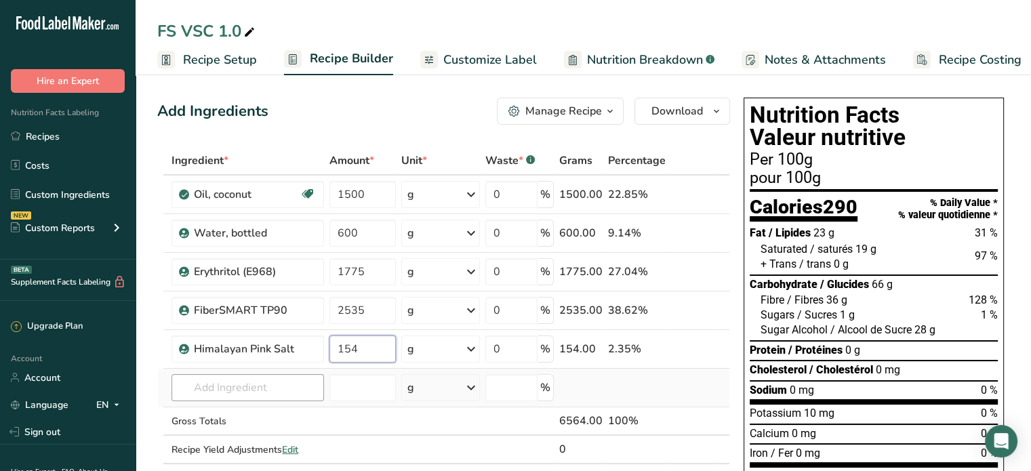
type input "154"
click at [247, 386] on div "Ingredient * Amount * Unit * Waste * .a-a{fill:#347362;}.b-a{fill:#fff;} Grams …" at bounding box center [443, 319] width 573 height 346
type input "ET Now"
